Goal: Find specific page/section: Find specific page/section

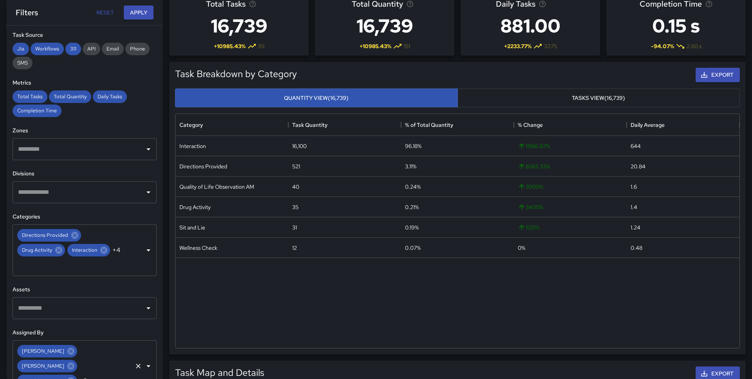
scroll to position [163, 0]
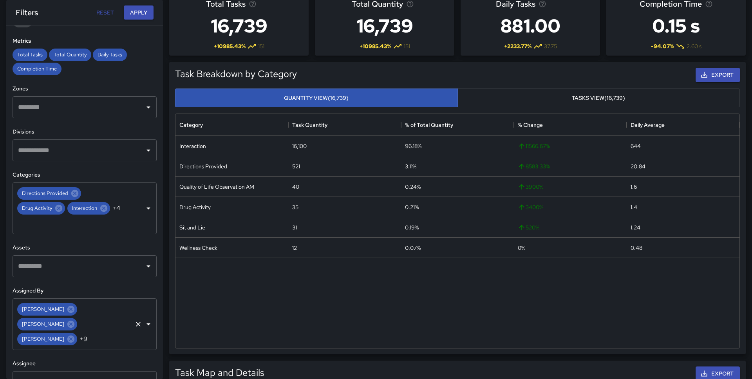
click at [104, 310] on div "Brandon Stocker Brandon Stocker Brandy Manriquez Neri +9 ​" at bounding box center [85, 325] width 144 height 52
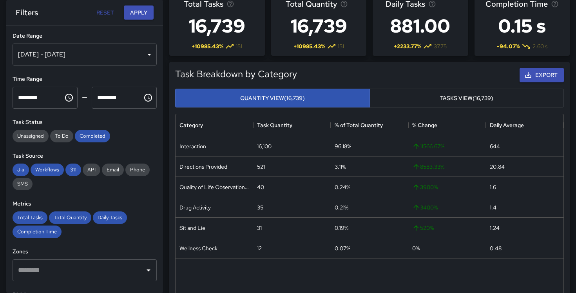
scroll to position [0, 0]
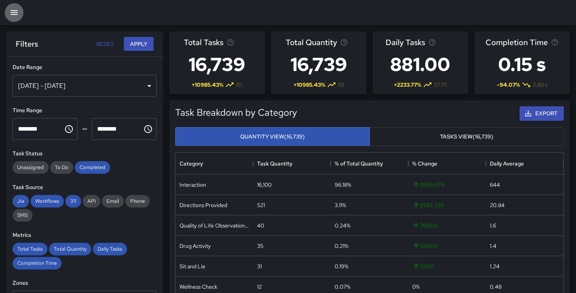
click at [18, 18] on button "button" at bounding box center [14, 12] width 19 height 19
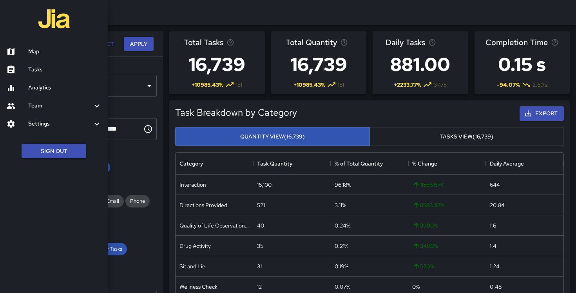
click at [33, 47] on link "Map" at bounding box center [54, 52] width 108 height 18
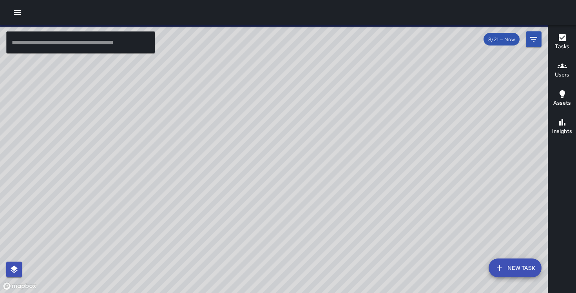
click at [14, 16] on icon "button" at bounding box center [17, 12] width 9 height 9
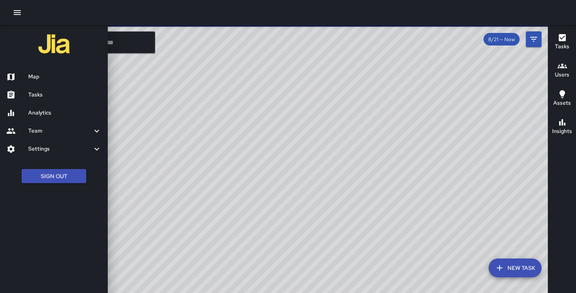
click at [15, 12] on icon "button" at bounding box center [17, 12] width 7 height 5
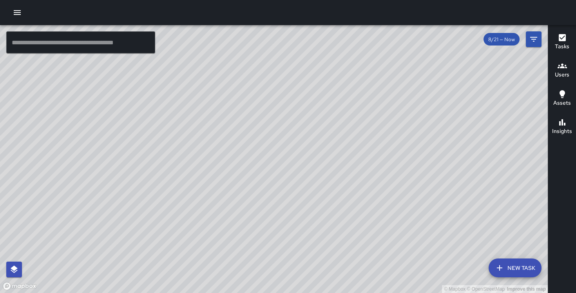
click at [23, 15] on button "button" at bounding box center [17, 13] width 16 height 16
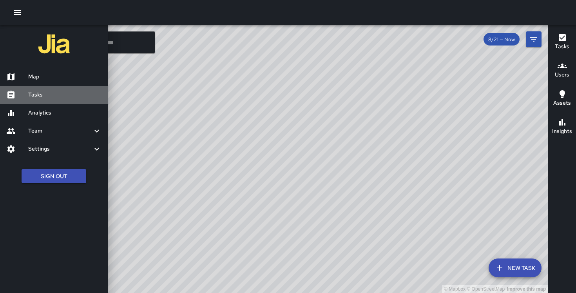
click at [42, 89] on link "Tasks" at bounding box center [54, 95] width 108 height 18
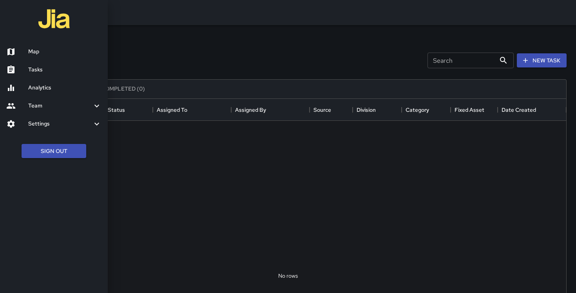
scroll to position [332, 556]
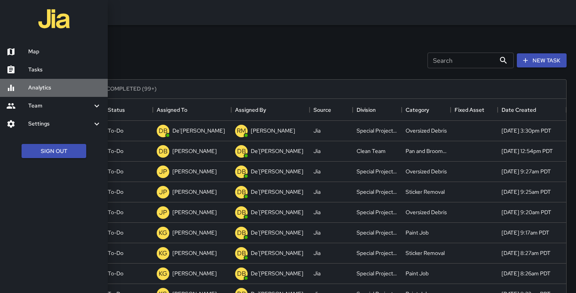
click at [36, 83] on link "Analytics" at bounding box center [54, 88] width 108 height 18
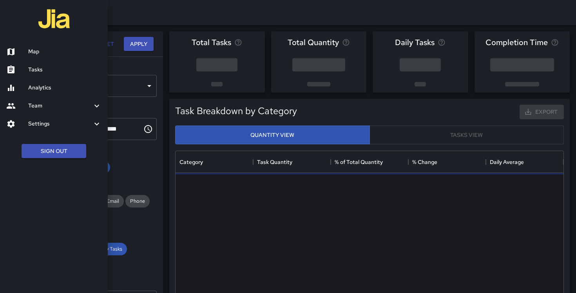
click at [163, 76] on div at bounding box center [288, 146] width 576 height 293
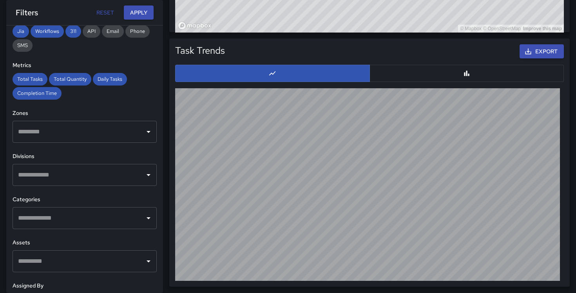
scroll to position [139, 0]
click at [67, 215] on input "text" at bounding box center [78, 217] width 125 height 15
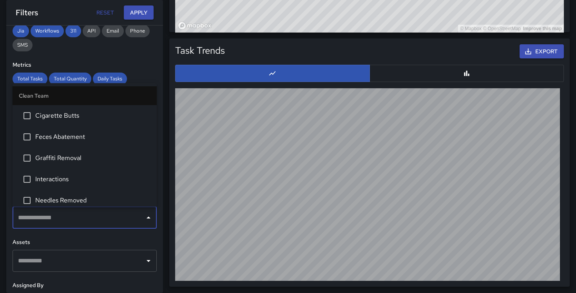
click at [129, 237] on div "**********" at bounding box center [84, 158] width 157 height 267
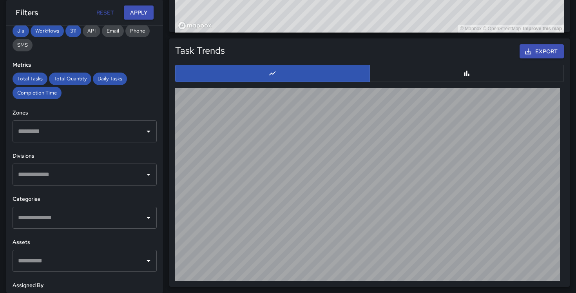
click at [91, 176] on input "text" at bounding box center [78, 174] width 125 height 15
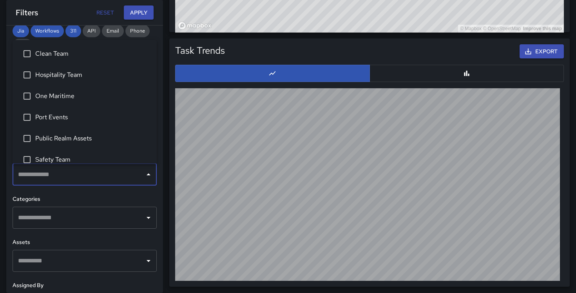
click at [53, 54] on span "Clean Team" at bounding box center [92, 53] width 115 height 9
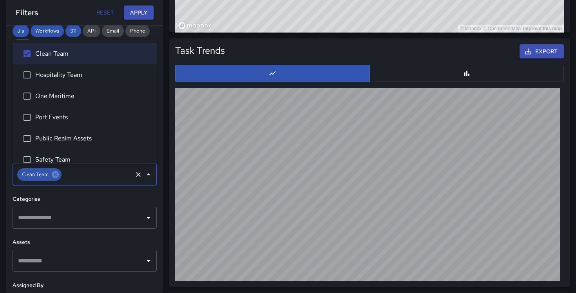
scroll to position [31, 0]
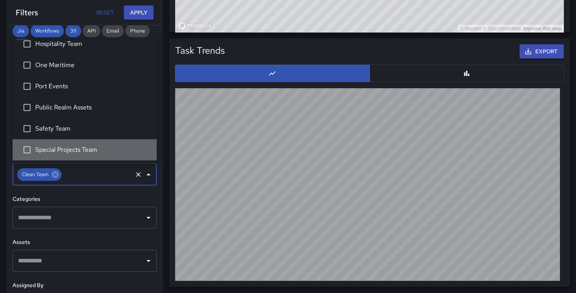
click at [72, 152] on span "Special Projects Team" at bounding box center [92, 149] width 115 height 9
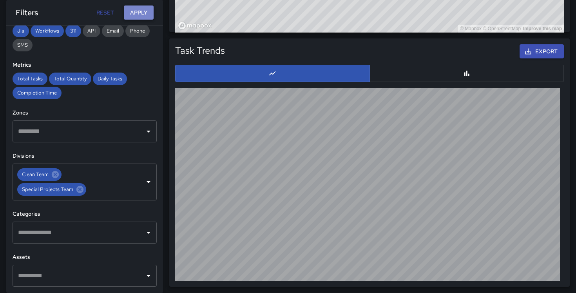
click at [135, 12] on button "Apply" at bounding box center [139, 12] width 30 height 15
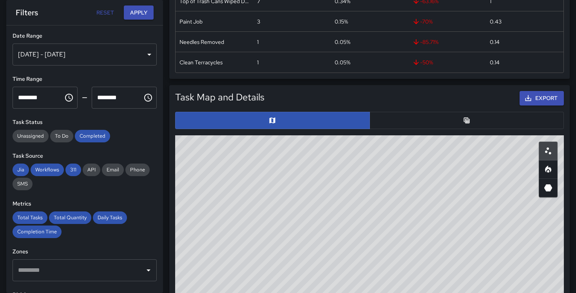
scroll to position [0, 0]
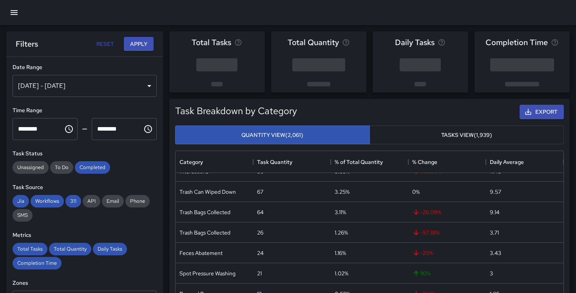
click at [14, 19] on button "button" at bounding box center [14, 12] width 19 height 19
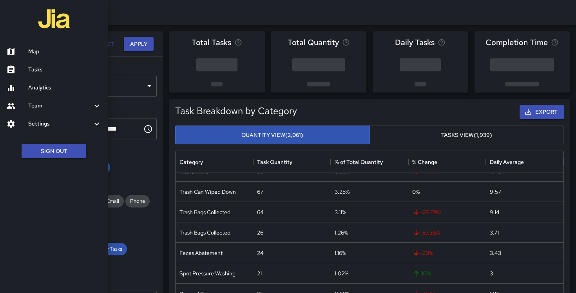
click at [46, 52] on h6 "Map" at bounding box center [64, 51] width 73 height 9
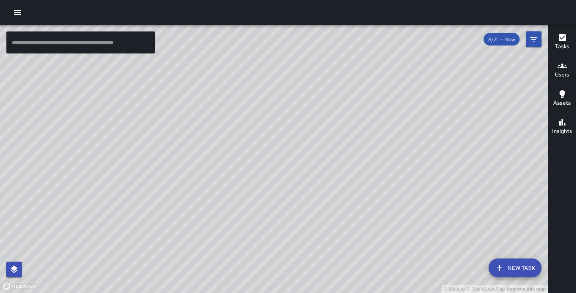
drag, startPoint x: 207, startPoint y: 76, endPoint x: 282, endPoint y: 131, distance: 92.5
click at [282, 131] on div "© Mapbox © OpenStreetMap Improve this map" at bounding box center [274, 159] width 548 height 268
drag, startPoint x: 294, startPoint y: 256, endPoint x: 295, endPoint y: 170, distance: 86.6
click at [295, 169] on div "© Mapbox © OpenStreetMap Improve this map" at bounding box center [274, 159] width 548 height 268
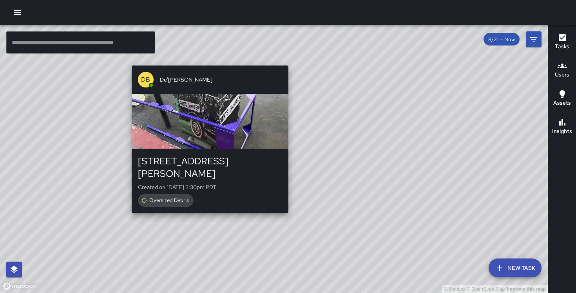
click at [210, 200] on div "315 Montgomery Street Created on 8/21/2025, 3:30pm PDT Oversized Debris" at bounding box center [210, 181] width 157 height 64
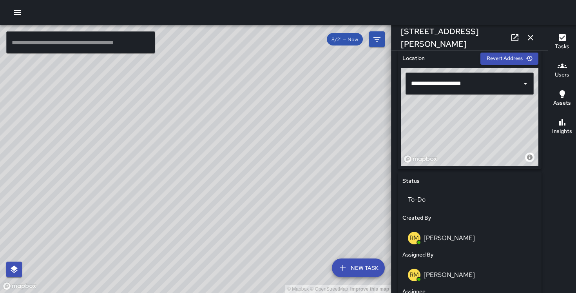
scroll to position [209, 0]
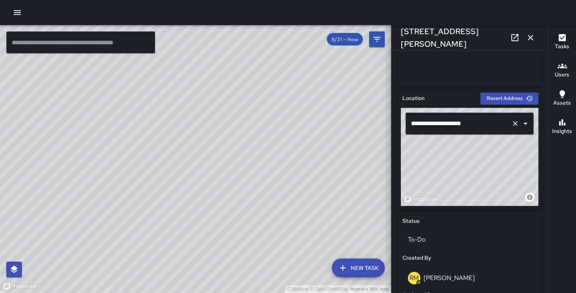
click at [417, 123] on input "**********" at bounding box center [458, 123] width 99 height 15
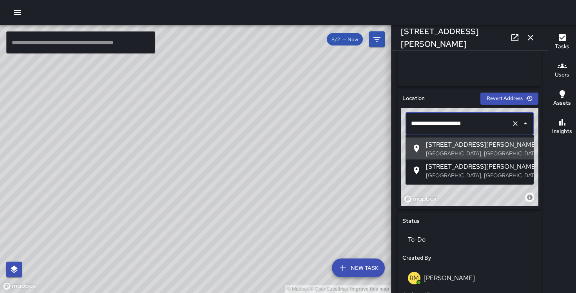
click at [416, 123] on input "**********" at bounding box center [458, 123] width 99 height 15
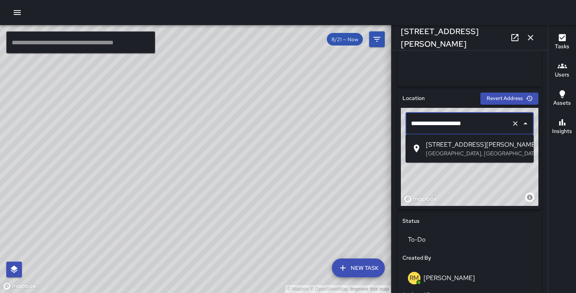
click at [442, 148] on span "300 Montgomery Street" at bounding box center [477, 144] width 102 height 9
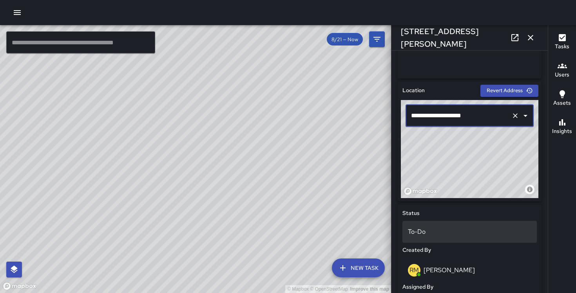
scroll to position [217, 0]
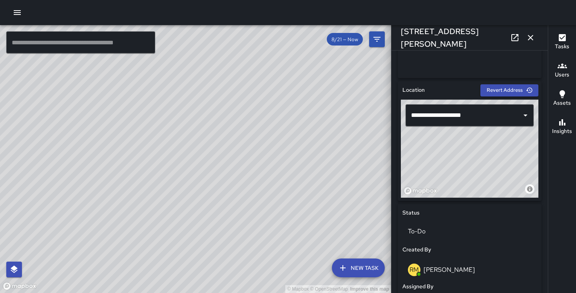
drag, startPoint x: 467, startPoint y: 156, endPoint x: 477, endPoint y: 83, distance: 73.5
click at [477, 83] on div "**********" at bounding box center [470, 141] width 144 height 120
type input "**********"
drag, startPoint x: 484, startPoint y: 143, endPoint x: 488, endPoint y: 148, distance: 7.0
click at [488, 148] on div "© Mapbox © OpenStreetMap Improve this map" at bounding box center [470, 149] width 138 height 98
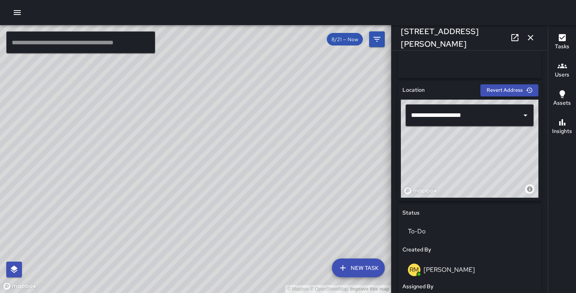
click at [531, 37] on icon "button" at bounding box center [530, 37] width 9 height 9
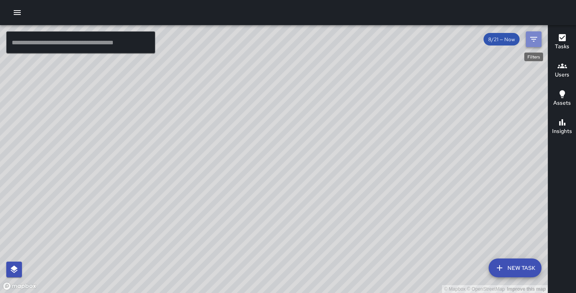
click at [528, 44] on button "Filters" at bounding box center [534, 39] width 16 height 16
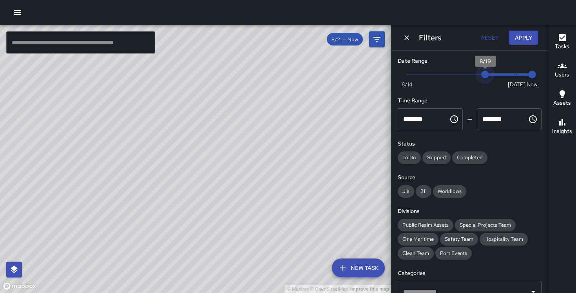
click at [487, 72] on span "Now [DATE] [DATE] 4:22 pm" at bounding box center [469, 75] width 125 height 12
click at [489, 72] on span "8/19" at bounding box center [485, 75] width 8 height 8
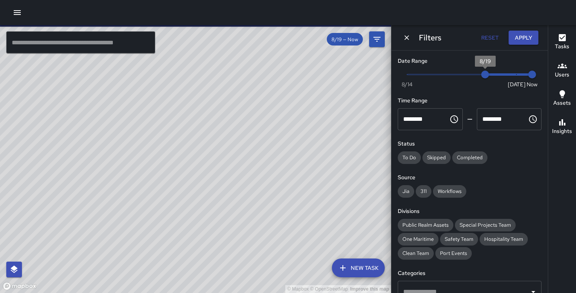
click at [495, 73] on span "Now [DATE] [DATE] 4:22 pm" at bounding box center [469, 75] width 125 height 12
click at [529, 37] on button "Apply" at bounding box center [524, 38] width 30 height 15
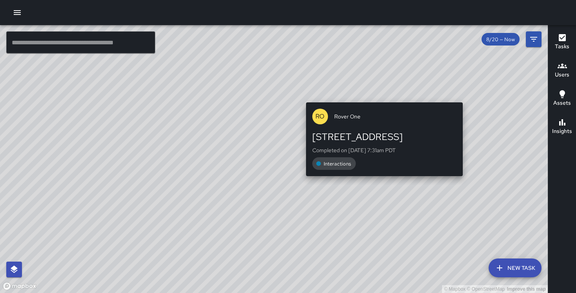
drag, startPoint x: 385, startPoint y: 183, endPoint x: 384, endPoint y: 95, distance: 88.2
click at [384, 95] on div "© Mapbox © OpenStreetMap Improve this map RO Rover One [STREET_ADDRESS] Complet…" at bounding box center [274, 159] width 548 height 268
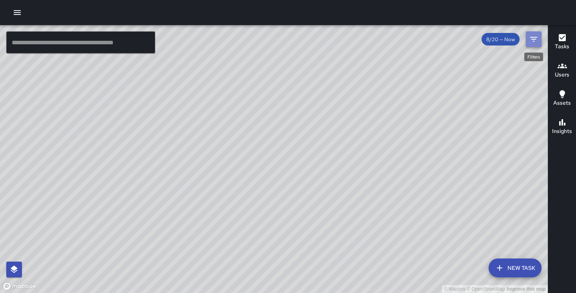
click at [537, 42] on icon "Filters" at bounding box center [533, 38] width 9 height 9
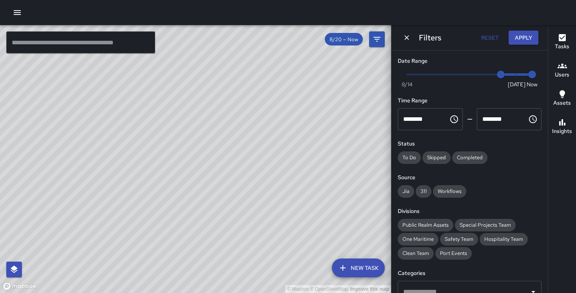
type input "*"
click at [411, 73] on span "Now [DATE] [DATE] 4:23 pm" at bounding box center [469, 75] width 125 height 12
click at [523, 40] on button "Apply" at bounding box center [524, 38] width 30 height 15
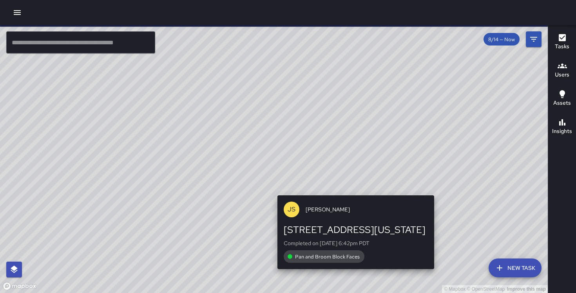
drag, startPoint x: 345, startPoint y: 112, endPoint x: 352, endPoint y: 192, distance: 80.3
click at [352, 192] on div "© Mapbox © OpenStreetMap Improve this map JS [PERSON_NAME][GEOGRAPHIC_DATA][STR…" at bounding box center [274, 159] width 548 height 268
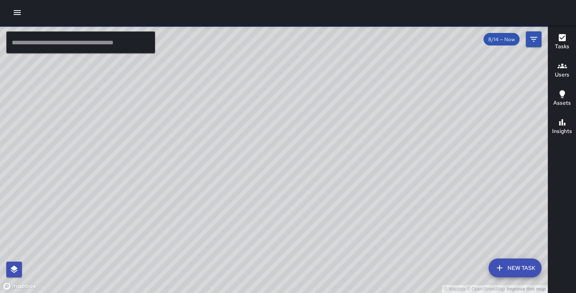
drag, startPoint x: 396, startPoint y: 241, endPoint x: 401, endPoint y: 161, distance: 79.7
click at [401, 161] on div "© Mapbox © OpenStreetMap Improve this map" at bounding box center [274, 159] width 548 height 268
